Goal: Task Accomplishment & Management: Use online tool/utility

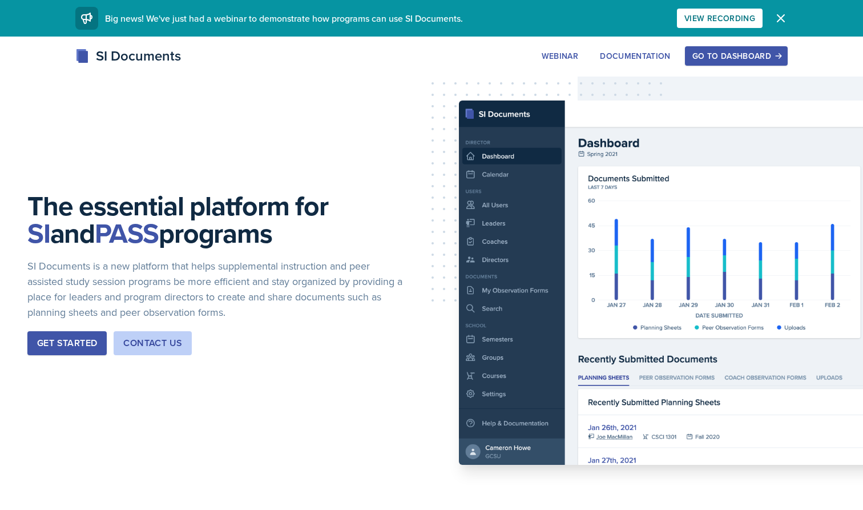
click at [725, 15] on icon "button" at bounding box center [781, 18] width 14 height 14
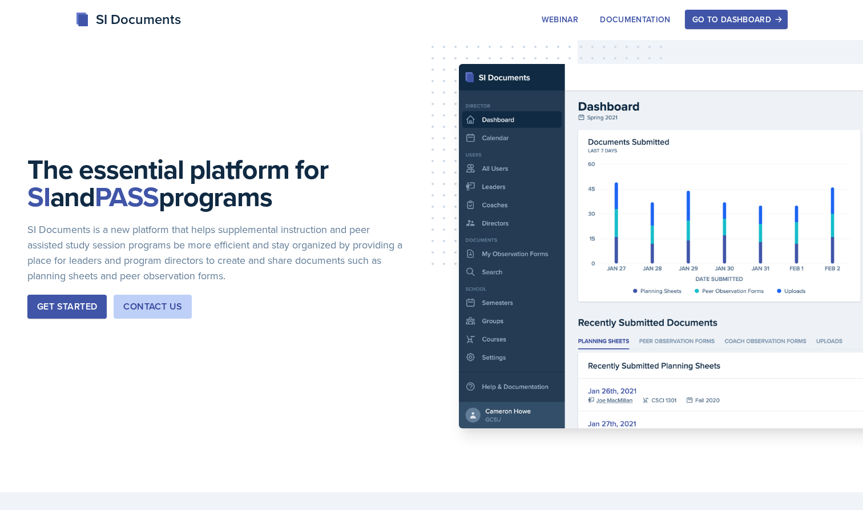
click at [719, 17] on div "Go to Dashboard" at bounding box center [736, 19] width 88 height 9
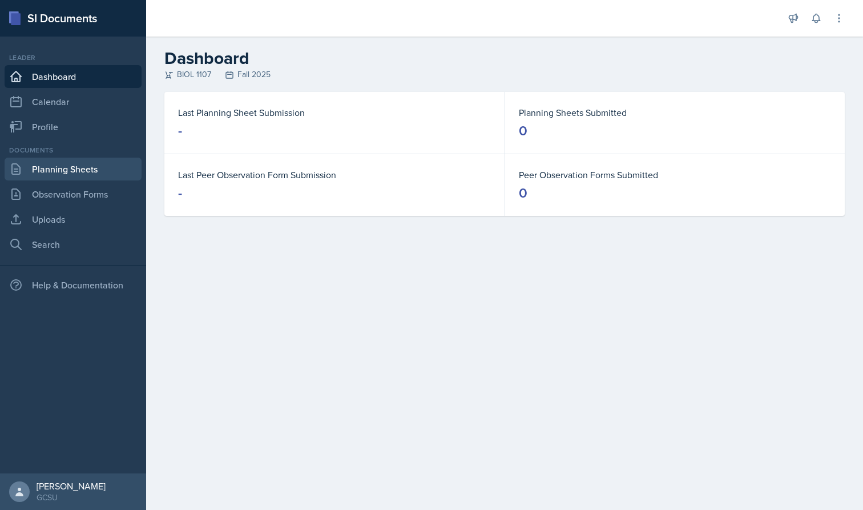
click at [73, 168] on link "Planning Sheets" at bounding box center [73, 168] width 137 height 23
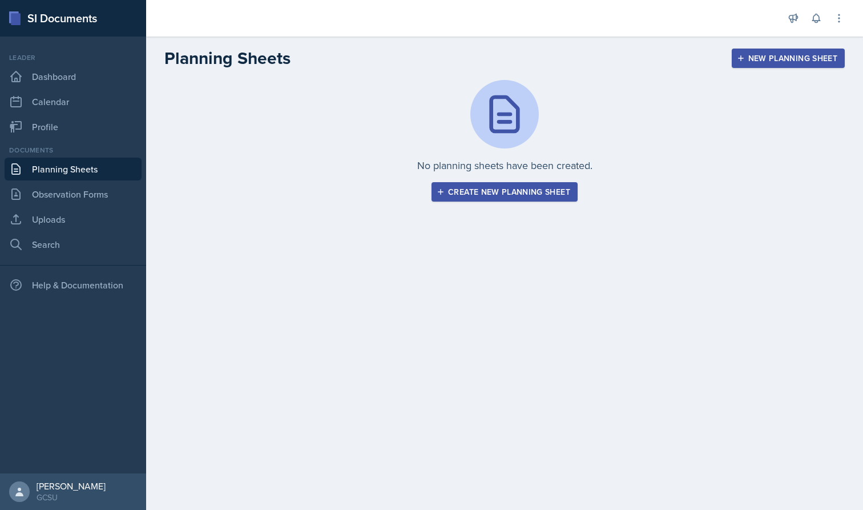
click at [536, 193] on div "Create new planning sheet" at bounding box center [504, 191] width 131 height 9
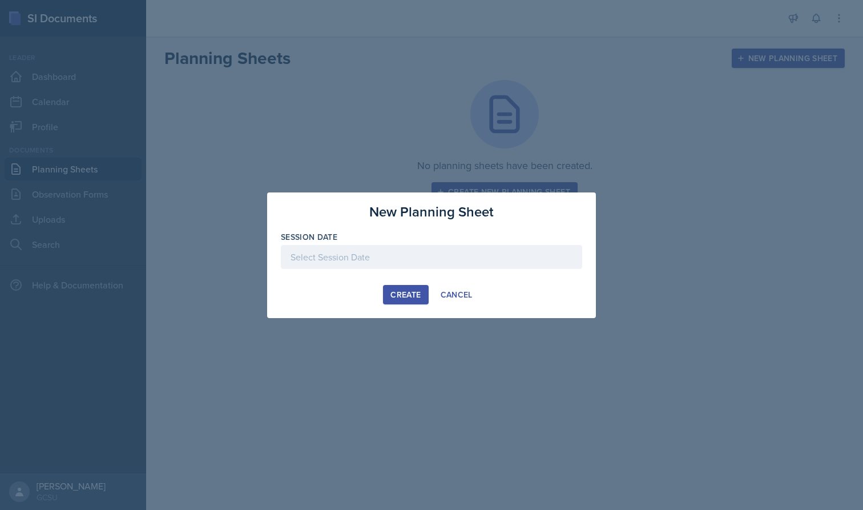
click at [383, 258] on div at bounding box center [431, 257] width 301 height 24
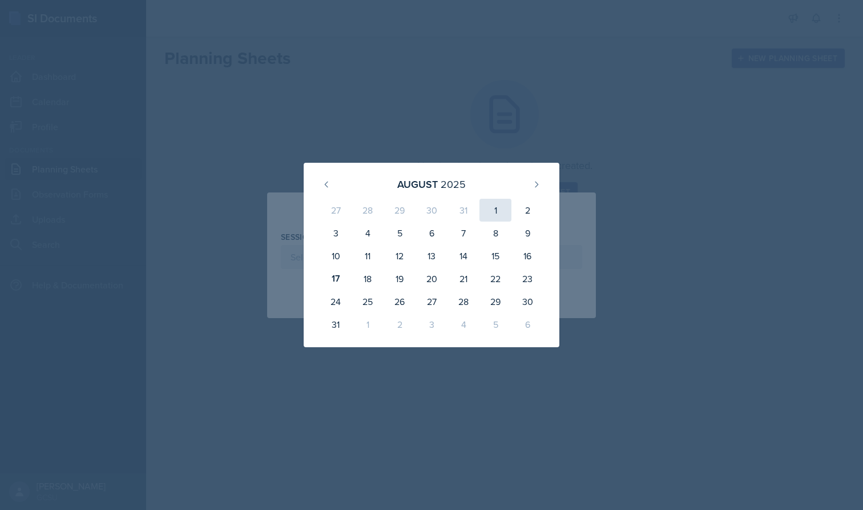
click at [490, 209] on div "1" at bounding box center [495, 210] width 32 height 23
type input "[DATE]"
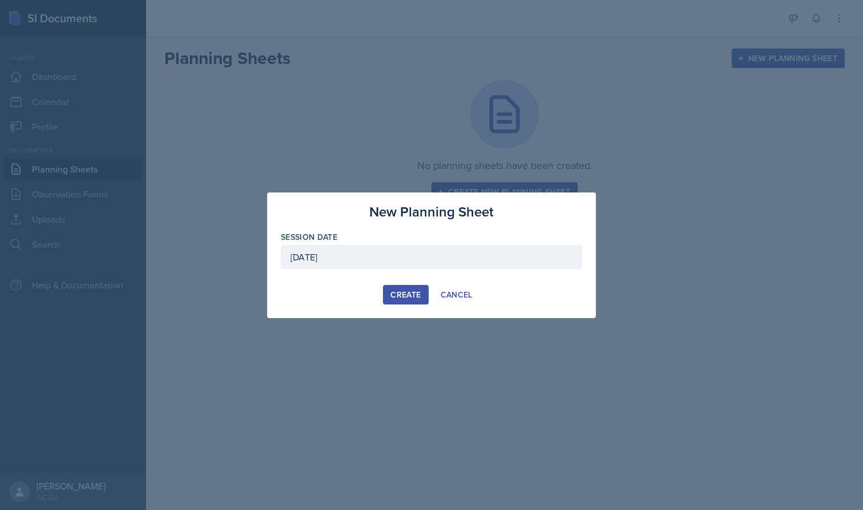
click at [410, 296] on div "Create" at bounding box center [405, 294] width 30 height 9
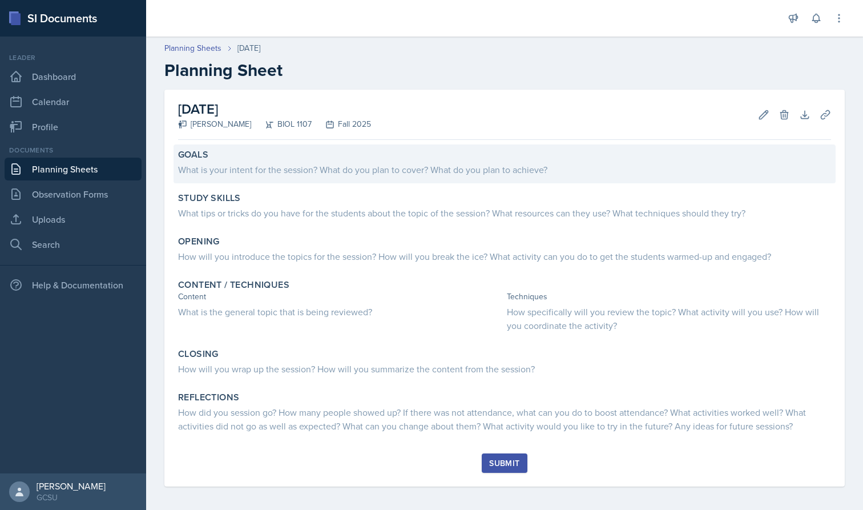
click at [208, 163] on div "What is your intent for the session? What do you plan to cover? What do you pla…" at bounding box center [504, 170] width 653 height 14
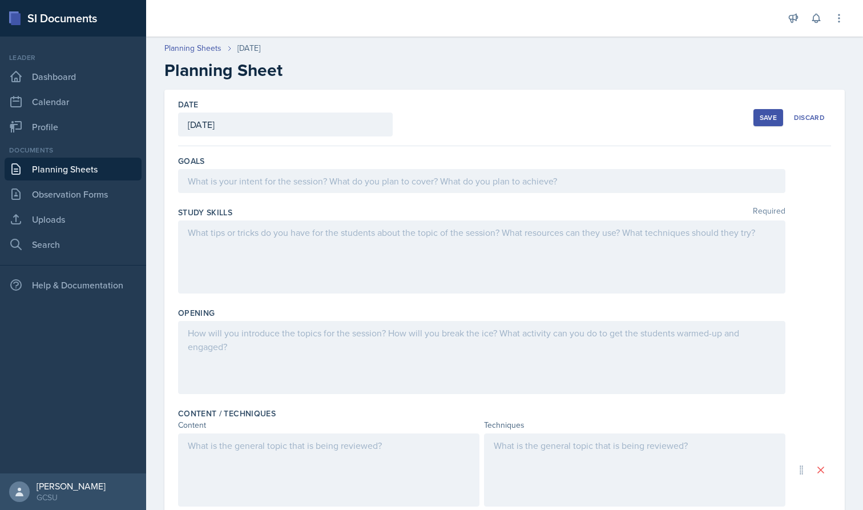
click at [258, 179] on div at bounding box center [481, 181] width 607 height 24
